Goal: Task Accomplishment & Management: Manage account settings

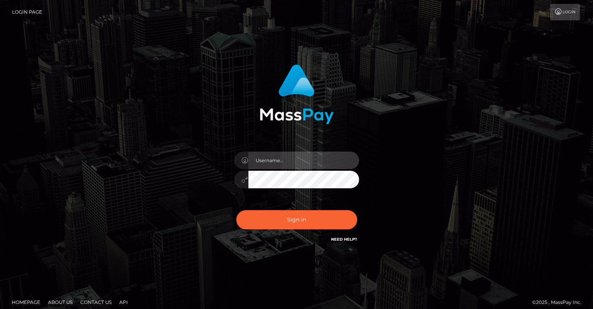
click at [275, 155] on input "text" at bounding box center [304, 160] width 111 height 18
type input "9"
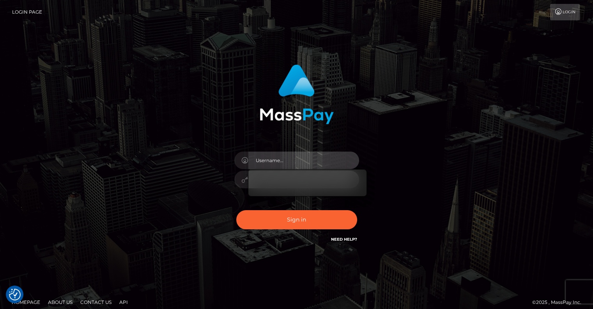
type input "[EMAIL_ADDRESS][DOMAIN_NAME]"
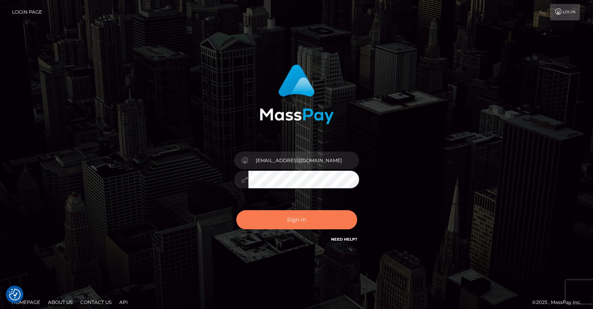
click at [316, 218] on button "Sign in" at bounding box center [296, 219] width 121 height 19
